Goal: Task Accomplishment & Management: Use online tool/utility

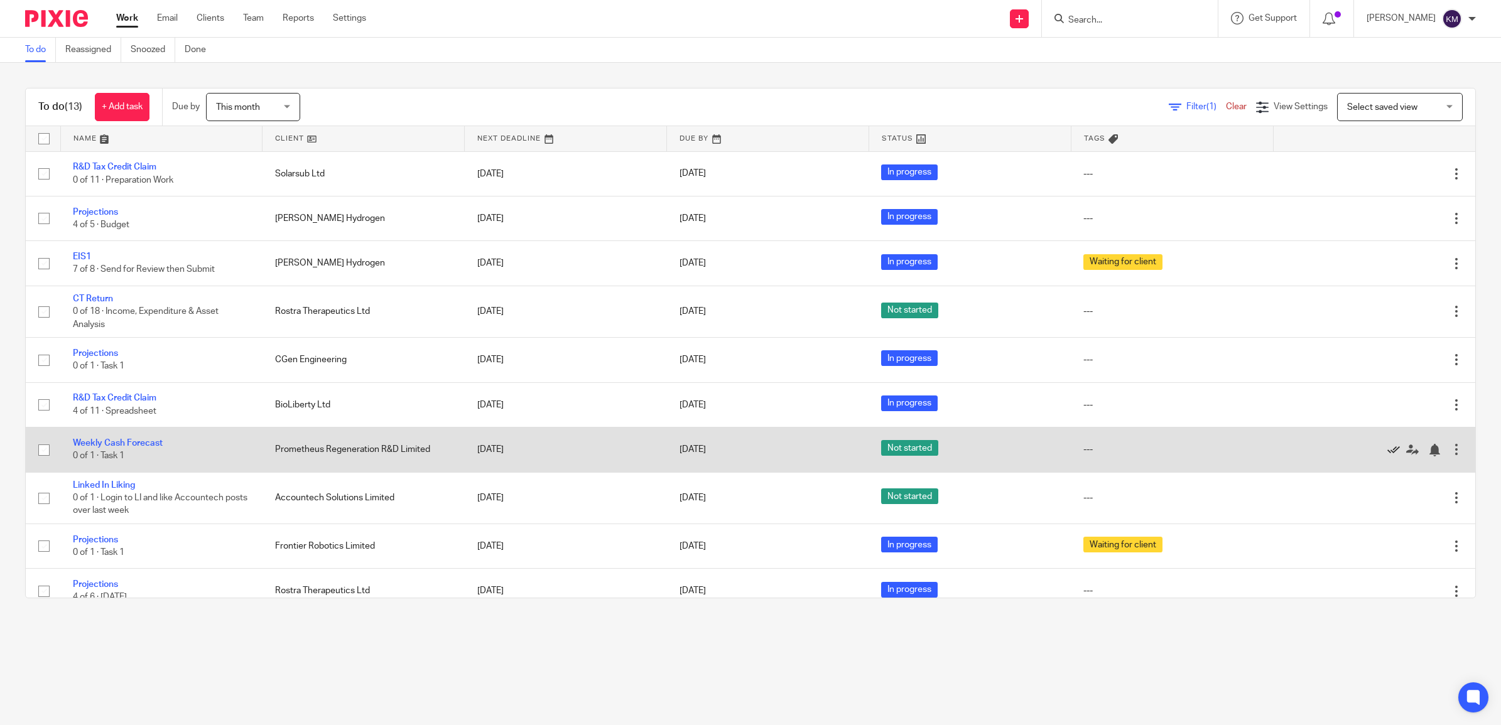
click at [1387, 452] on icon at bounding box center [1393, 450] width 13 height 13
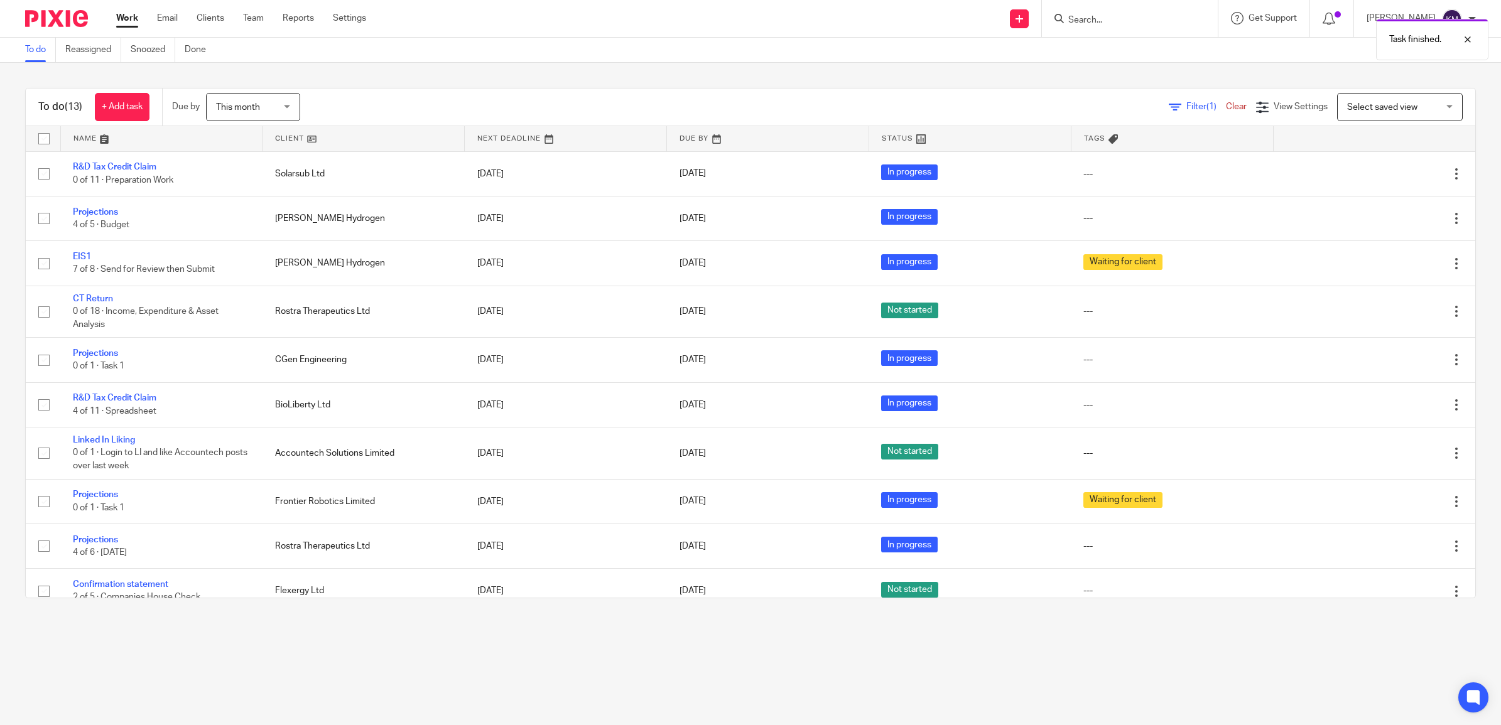
click at [280, 112] on span "This month" at bounding box center [249, 107] width 67 height 26
click at [246, 186] on span "This week" at bounding box center [237, 184] width 39 height 9
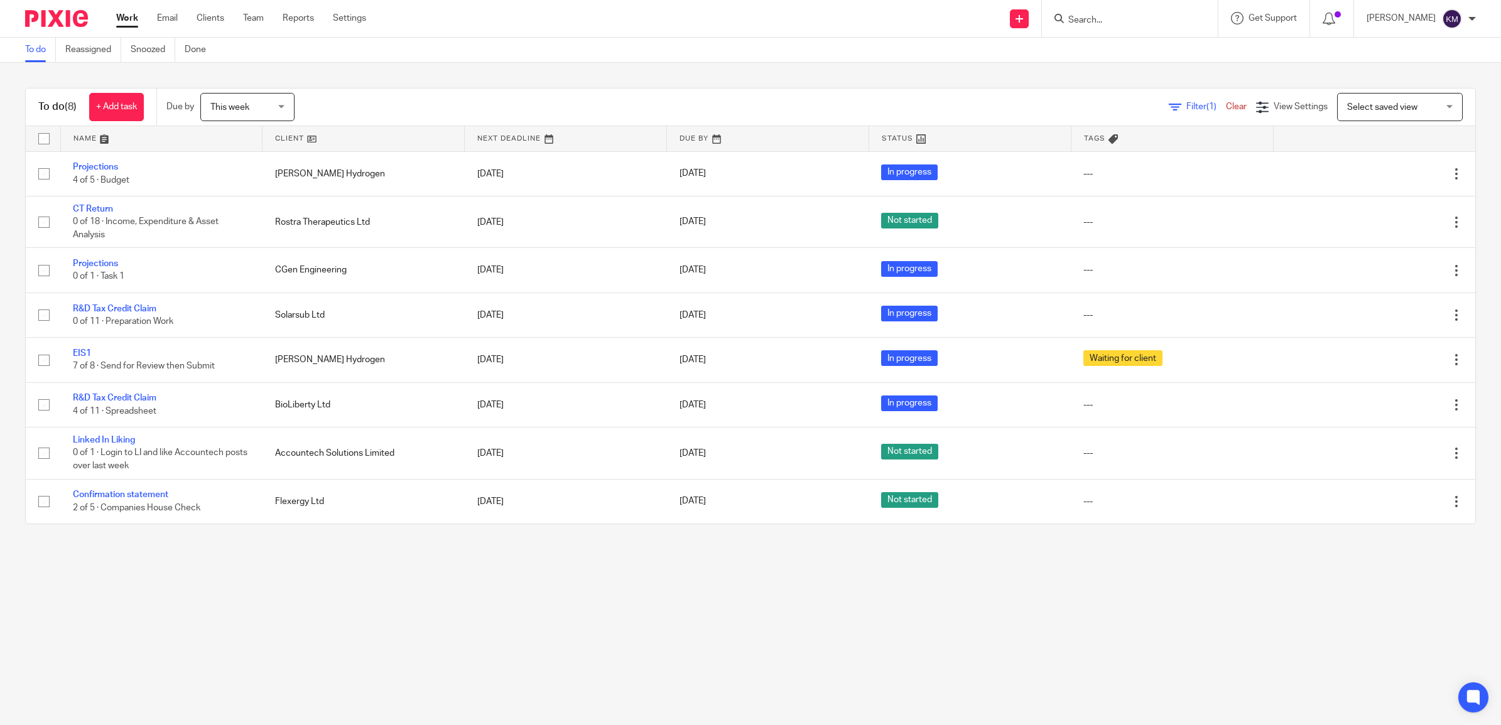
click at [303, 632] on main "To do Reassigned Snoozed Done To do (8) + Add task Due by This week This week T…" at bounding box center [750, 362] width 1501 height 725
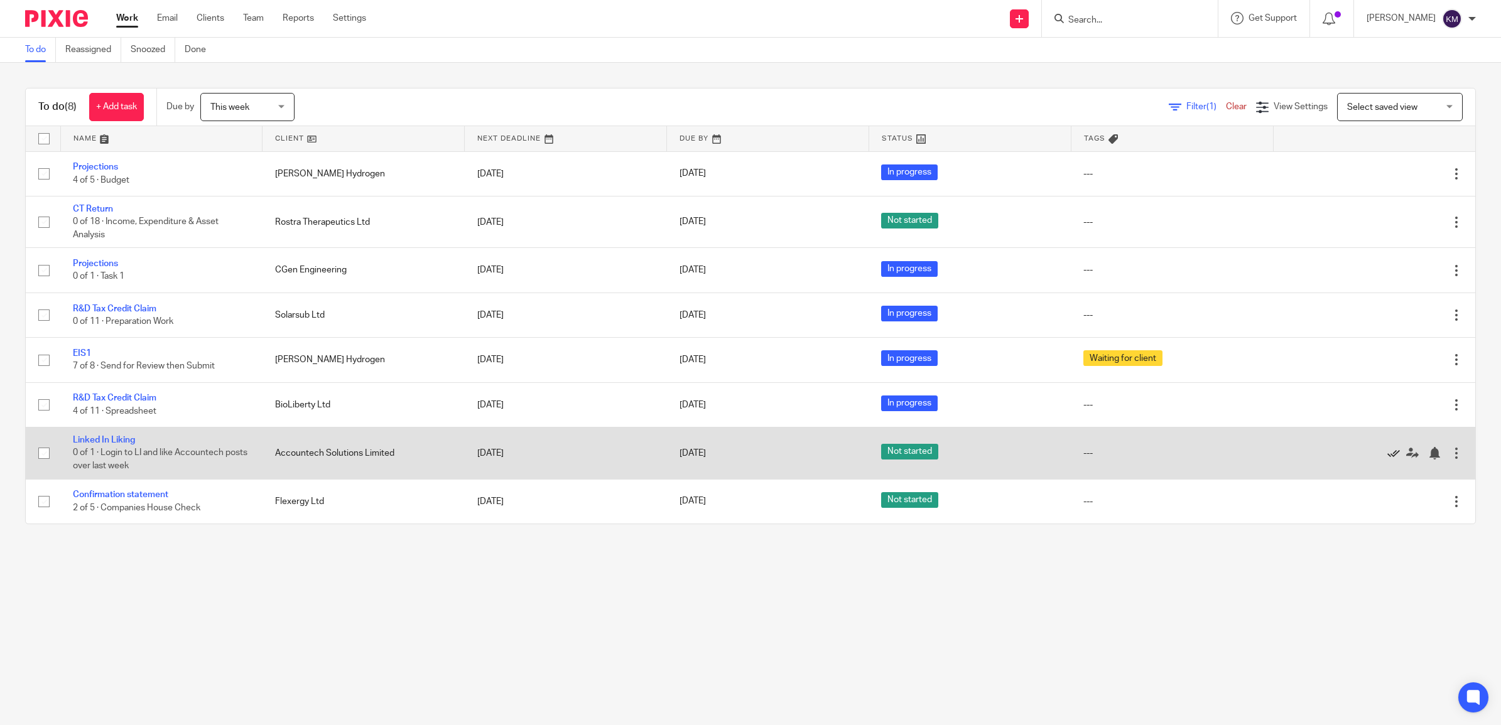
click at [1387, 456] on icon at bounding box center [1393, 453] width 13 height 13
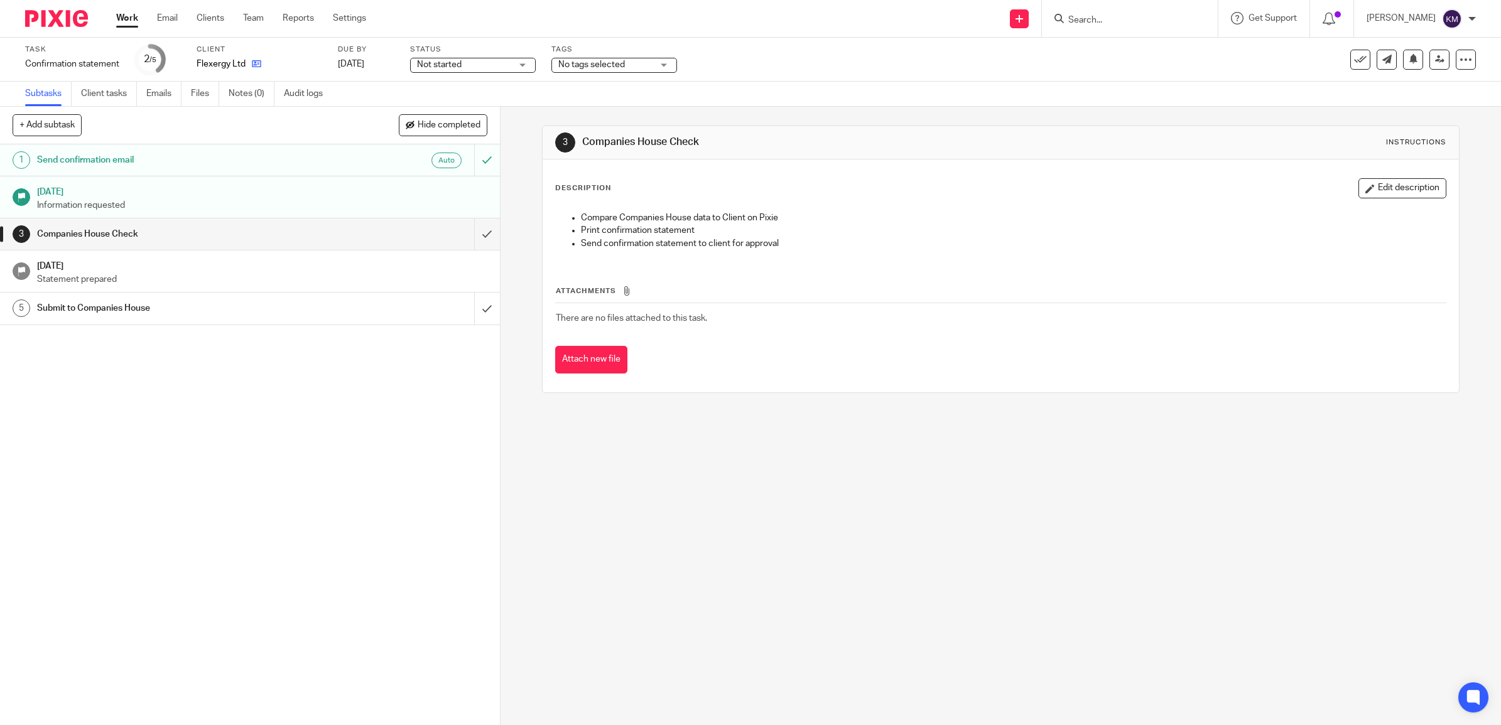
click at [256, 69] on link at bounding box center [254, 64] width 16 height 13
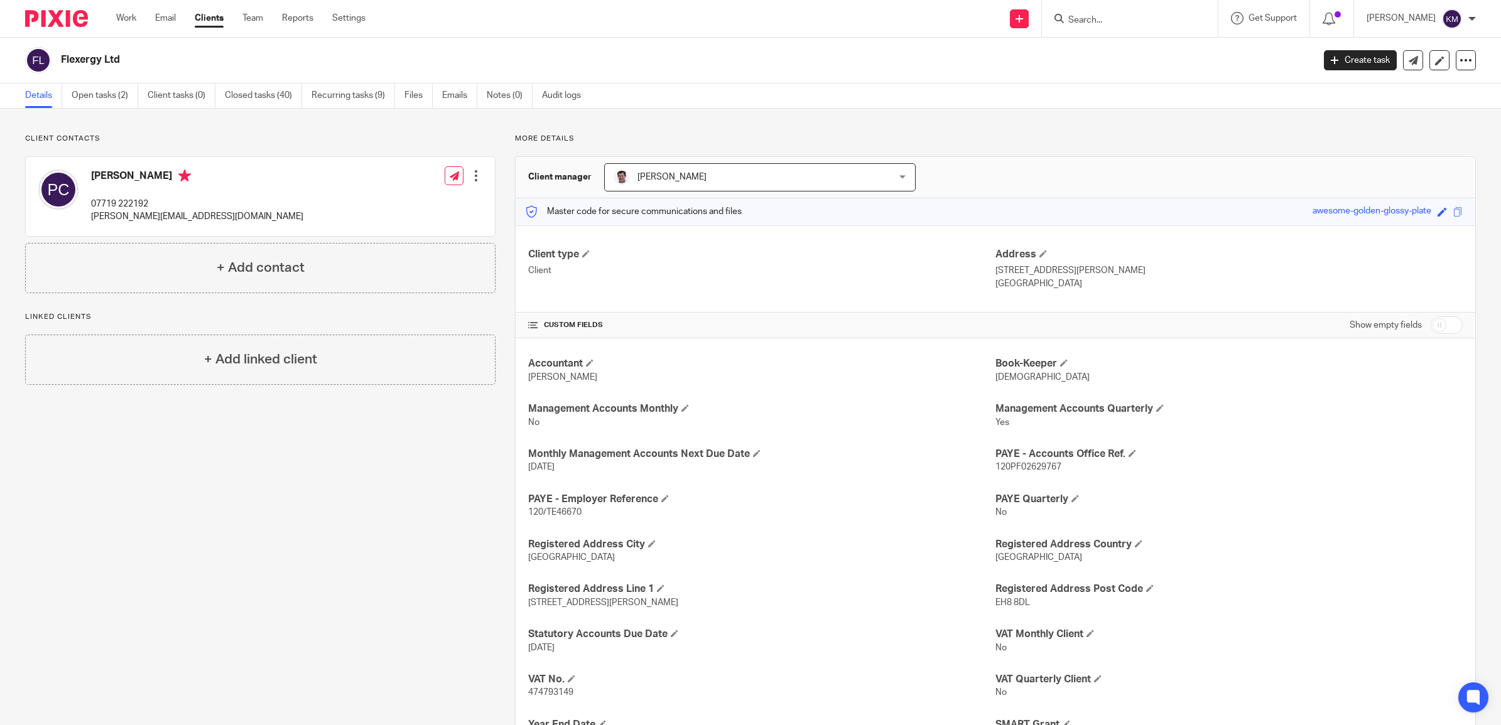
scroll to position [400, 0]
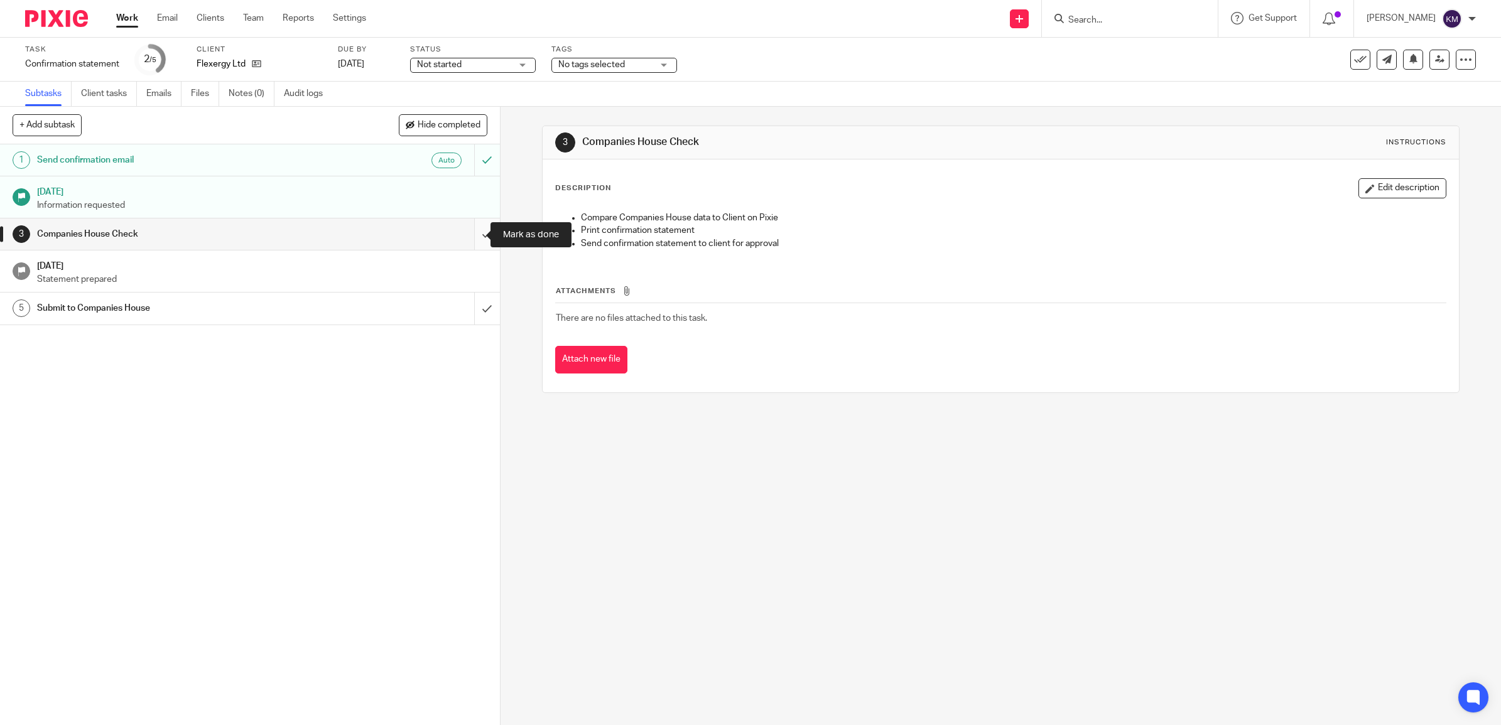
click at [468, 240] on input "submit" at bounding box center [250, 234] width 500 height 31
